Goal: Check status

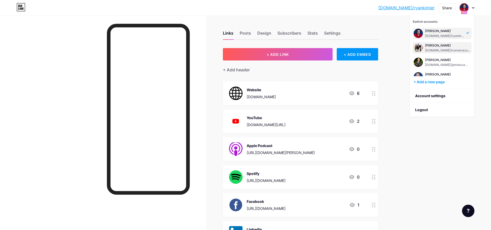
click at [433, 46] on div "[PERSON_NAME]" at bounding box center [448, 45] width 46 height 4
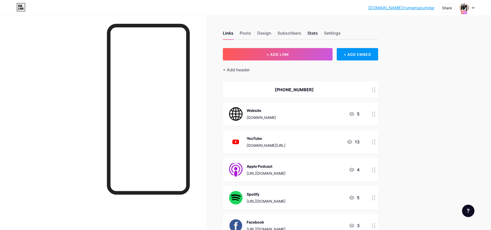
click at [312, 35] on div "Stats" at bounding box center [312, 34] width 10 height 9
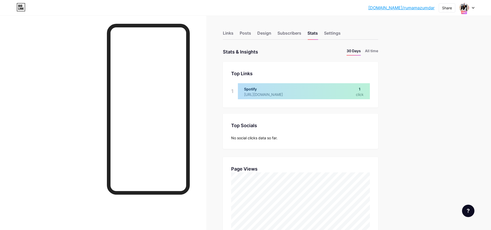
scroll to position [230, 491]
click at [376, 52] on li "All time" at bounding box center [371, 52] width 13 height 8
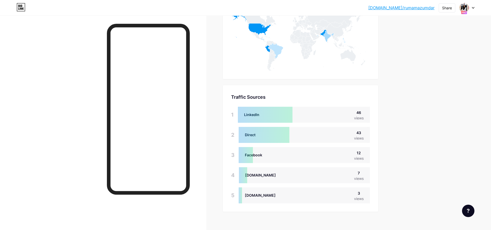
scroll to position [293, 0]
